Goal: Complete application form

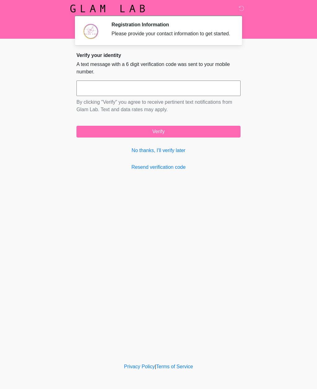
click at [200, 87] on input "text" at bounding box center [159, 88] width 164 height 15
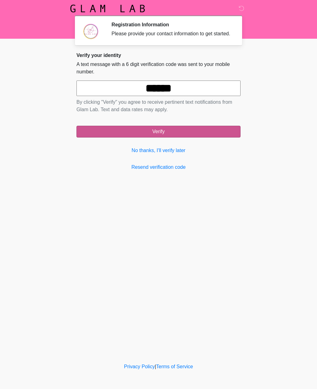
type input "******"
click at [220, 133] on button "Verify" at bounding box center [159, 132] width 164 height 12
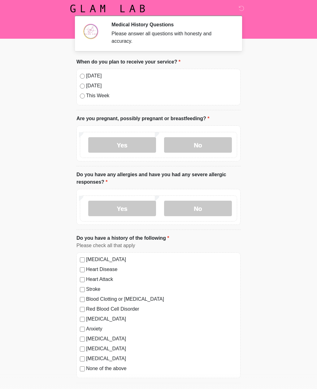
click at [89, 73] on label "[DATE]" at bounding box center [161, 75] width 151 height 7
click at [217, 145] on label "No" at bounding box center [198, 144] width 68 height 15
click at [220, 208] on label "No" at bounding box center [198, 208] width 68 height 15
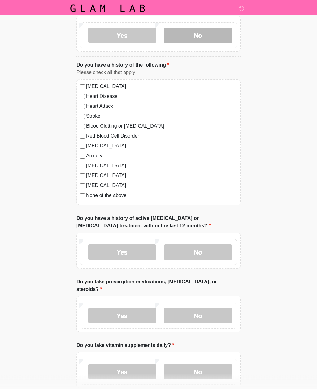
scroll to position [174, 0]
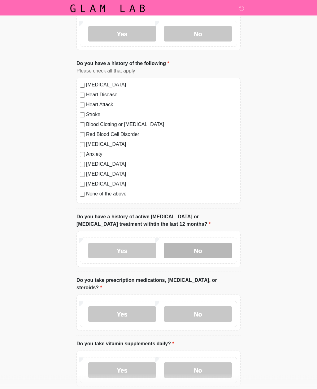
click at [214, 253] on label "No" at bounding box center [198, 250] width 68 height 15
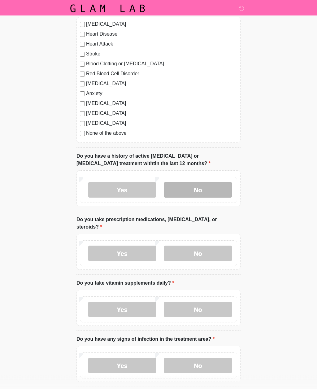
scroll to position [235, 0]
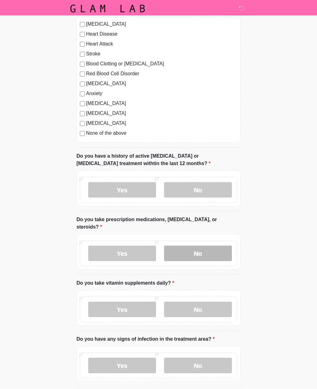
click at [221, 255] on label "No" at bounding box center [198, 253] width 68 height 15
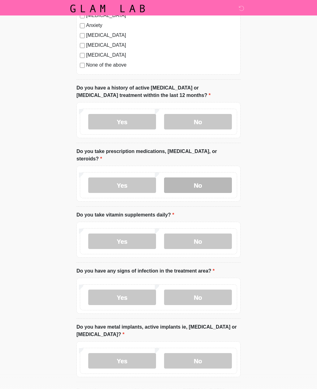
scroll to position [305, 0]
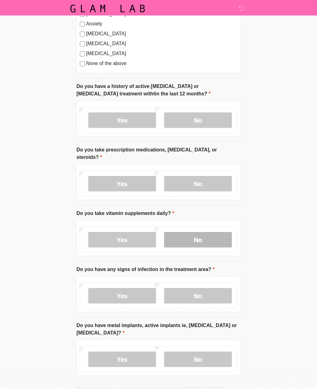
click at [220, 241] on label "No" at bounding box center [198, 239] width 68 height 15
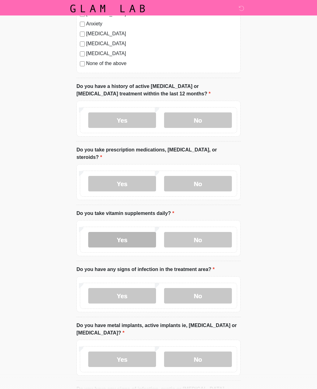
click at [120, 246] on label "Yes" at bounding box center [122, 239] width 68 height 15
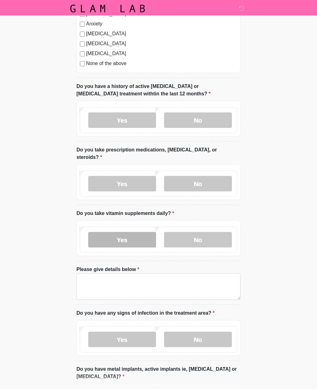
click at [140, 239] on label "Yes" at bounding box center [122, 239] width 68 height 15
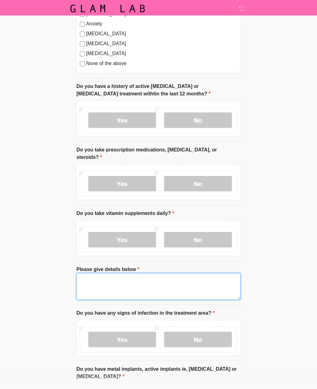
click at [212, 284] on textarea "Please give details below" at bounding box center [159, 286] width 164 height 27
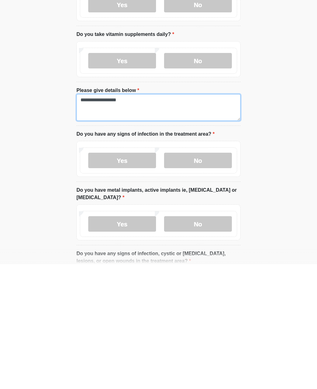
scroll to position [362, 0]
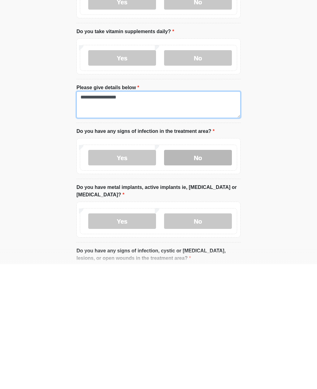
type textarea "**********"
click at [211, 275] on label "No" at bounding box center [198, 282] width 68 height 15
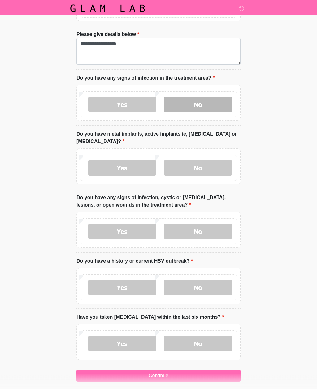
scroll to position [544, 0]
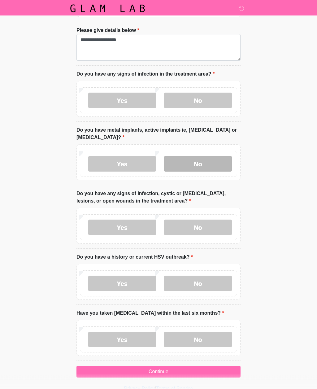
click at [213, 166] on label "No" at bounding box center [198, 163] width 68 height 15
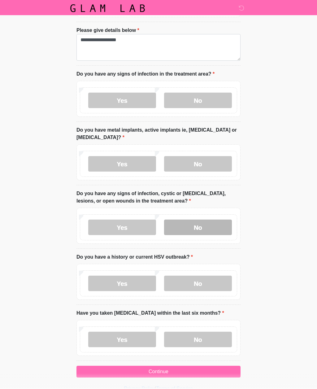
click at [211, 225] on label "No" at bounding box center [198, 227] width 68 height 15
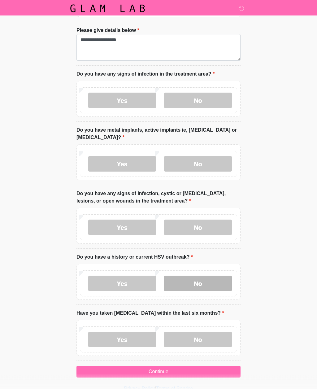
click at [218, 282] on label "No" at bounding box center [198, 283] width 68 height 15
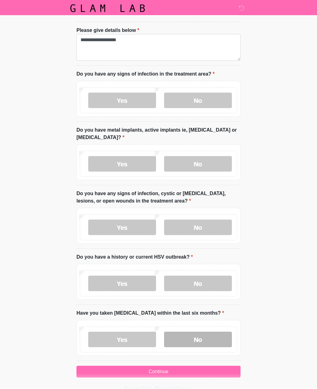
click at [208, 343] on label "No" at bounding box center [198, 339] width 68 height 15
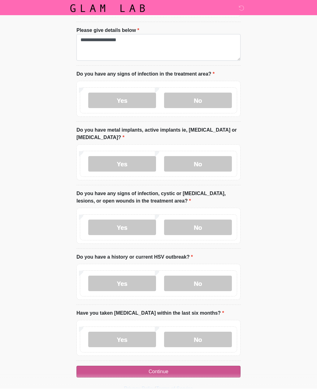
click at [222, 366] on button "Continue" at bounding box center [159, 372] width 164 height 12
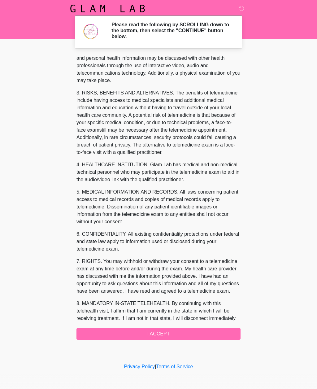
scroll to position [69, 0]
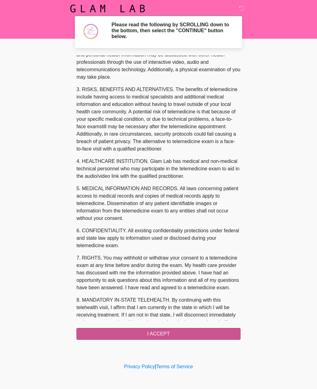
click at [223, 335] on button "I ACCEPT" at bounding box center [159, 334] width 164 height 12
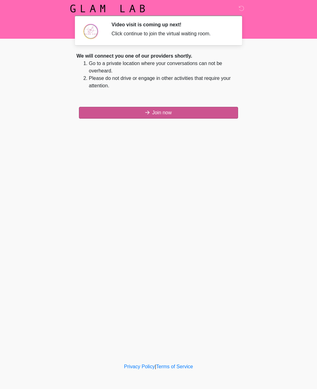
click at [218, 113] on button "Join now" at bounding box center [158, 113] width 159 height 12
